Goal: Book appointment/travel/reservation

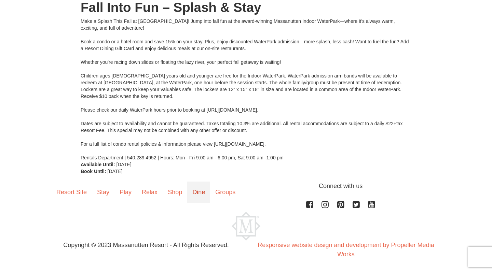
scroll to position [32, 0]
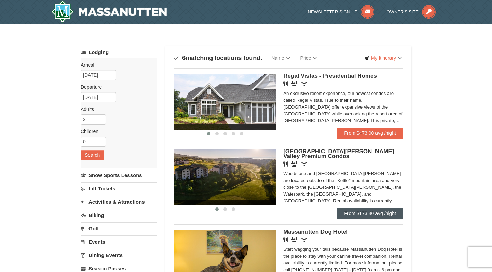
click at [342, 213] on link "From $173.40 avg /night" at bounding box center [370, 213] width 66 height 11
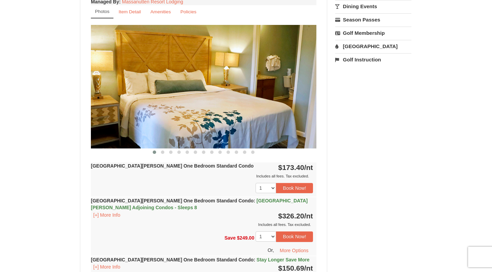
scroll to position [263, 0]
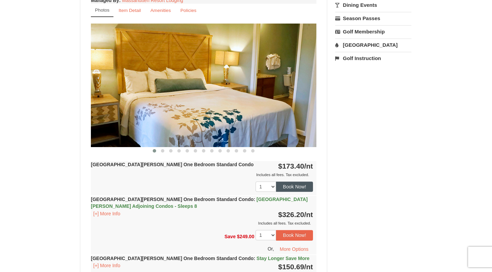
click at [286, 190] on button "Book Now!" at bounding box center [294, 187] width 37 height 10
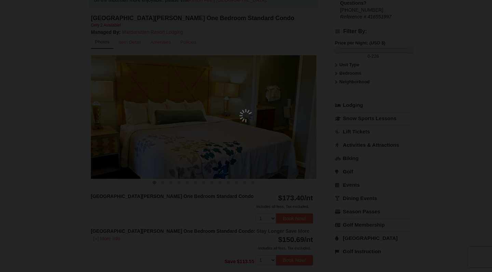
scroll to position [67, 0]
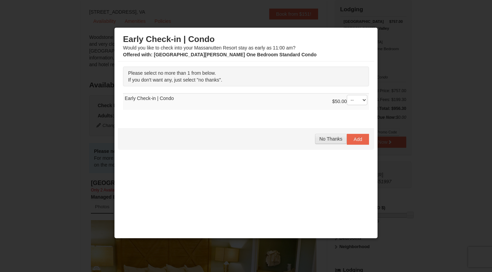
click at [332, 140] on span "No Thanks" at bounding box center [331, 138] width 23 height 5
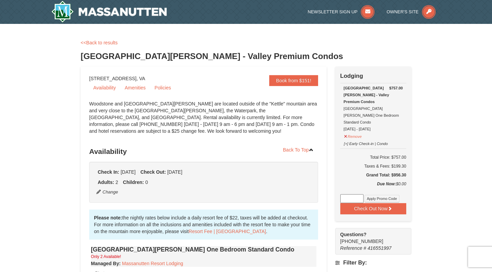
scroll to position [0, 0]
click at [67, 19] on img at bounding box center [109, 12] width 116 height 22
